Goal: Transaction & Acquisition: Purchase product/service

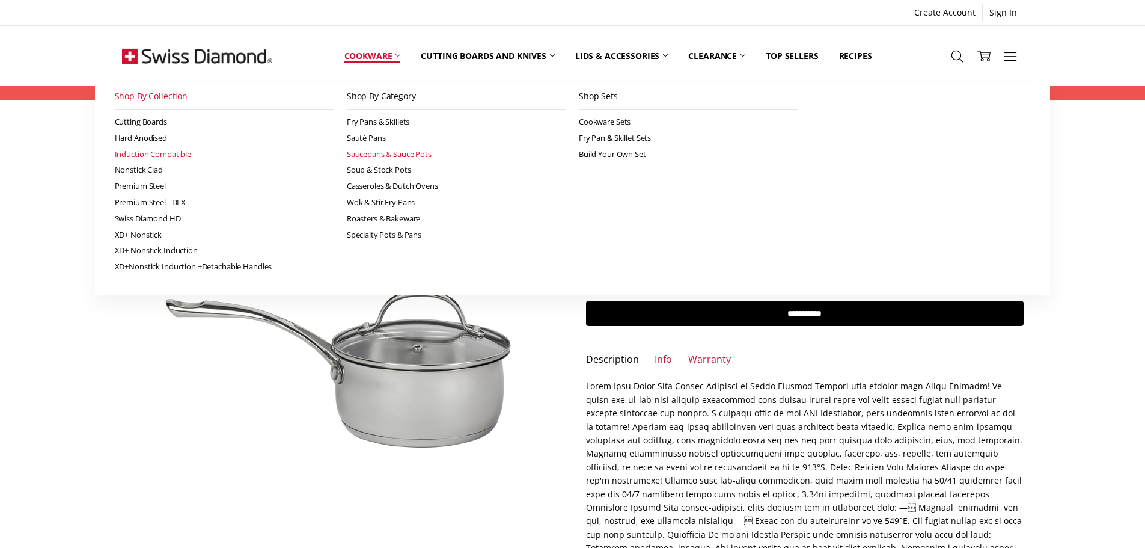
click at [398, 153] on link "Saucepans & Sauce Pots" at bounding box center [456, 154] width 219 height 16
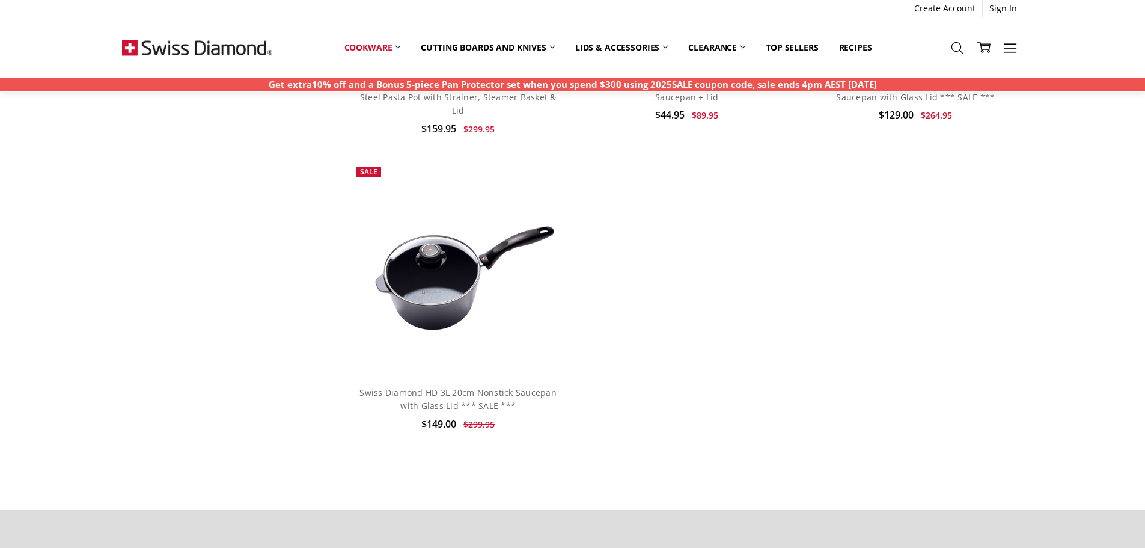
scroll to position [6130, 0]
